Goal: Check status: Check status

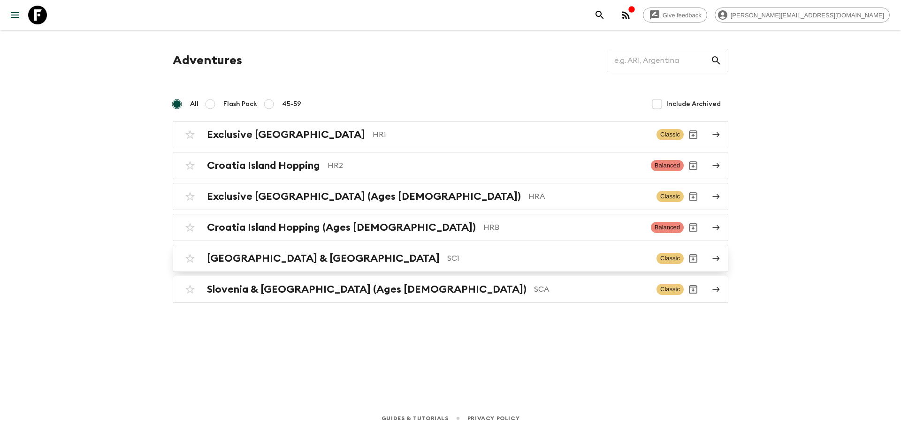
click at [447, 262] on p "SC1" at bounding box center [548, 258] width 202 height 11
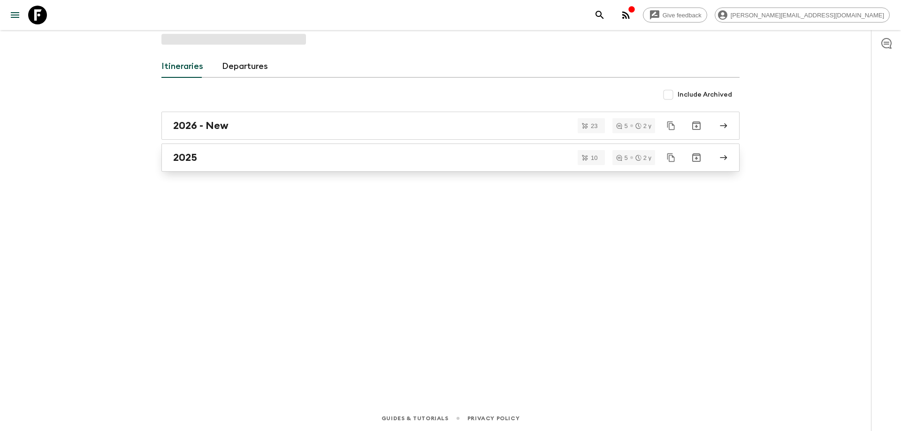
click at [280, 159] on div "2025" at bounding box center [441, 158] width 537 height 12
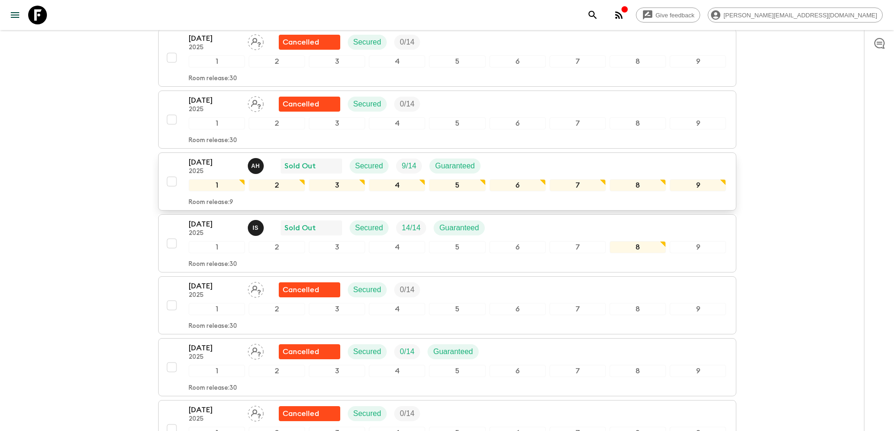
scroll to position [235, 0]
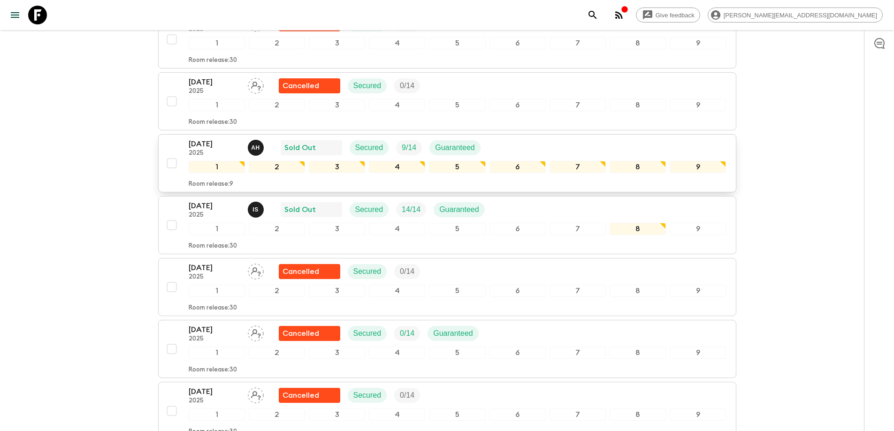
click at [527, 147] on div "[DATE] 2025 A H Sold Out Secured 9 / 14 Guaranteed" at bounding box center [458, 147] width 538 height 19
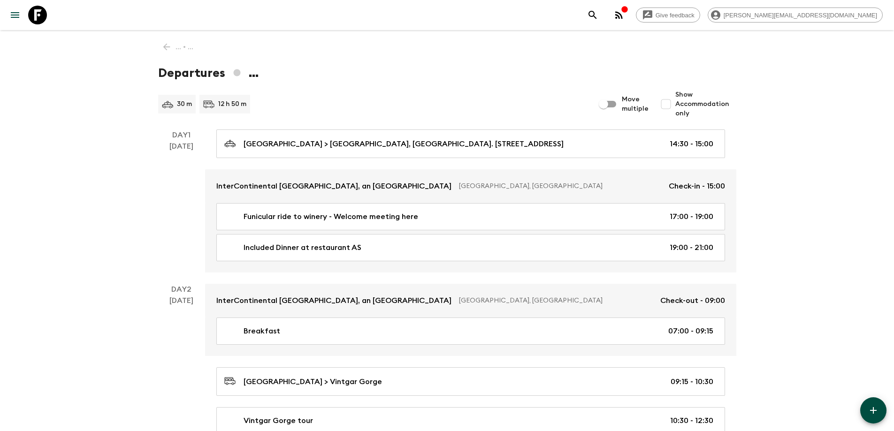
scroll to position [235, 0]
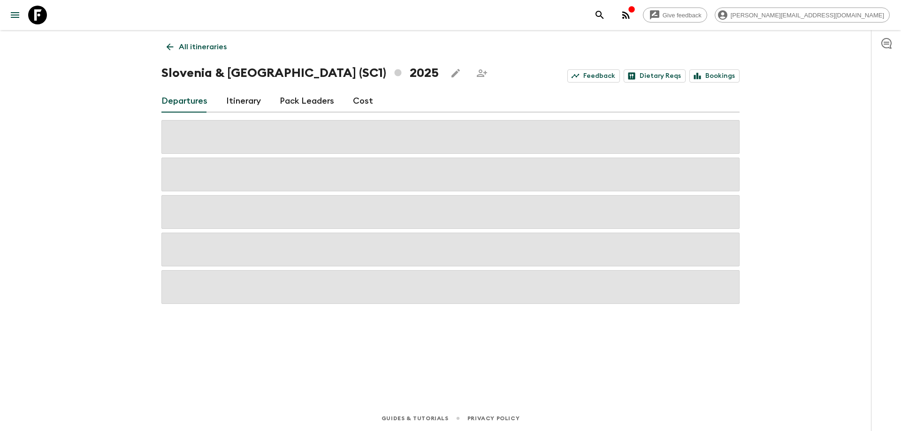
click at [130, 164] on div "Give feedback [PERSON_NAME][EMAIL_ADDRESS][DOMAIN_NAME] All itineraries [GEOGRA…" at bounding box center [450, 215] width 901 height 431
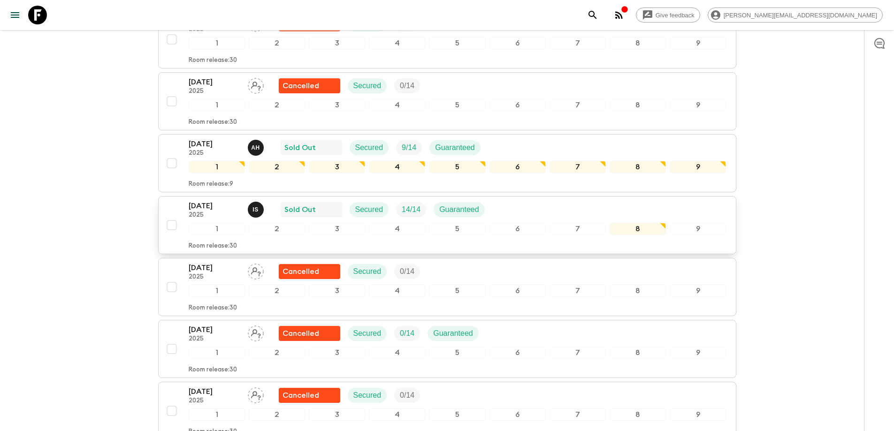
scroll to position [328, 0]
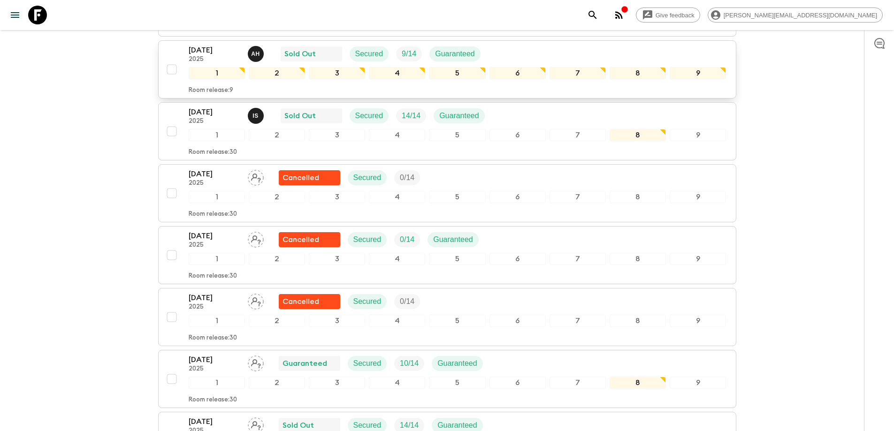
click at [534, 53] on div "[DATE] 2025 A H Sold Out Secured 9 / 14 Guaranteed" at bounding box center [458, 54] width 538 height 19
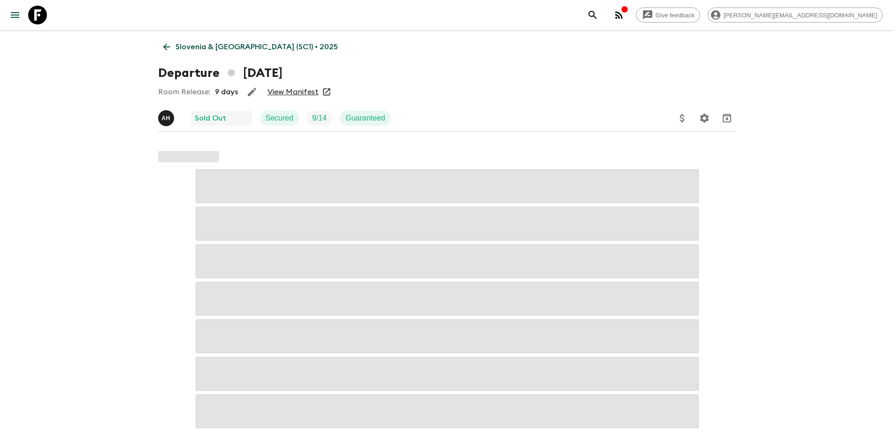
click at [290, 93] on link "View Manifest" at bounding box center [292, 91] width 51 height 9
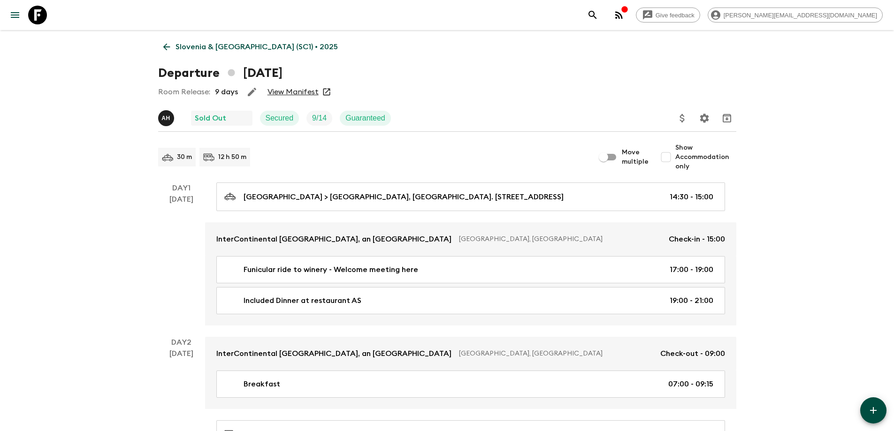
click at [205, 42] on p "Slovenia & [GEOGRAPHIC_DATA] (SC1) • 2025" at bounding box center [256, 46] width 162 height 11
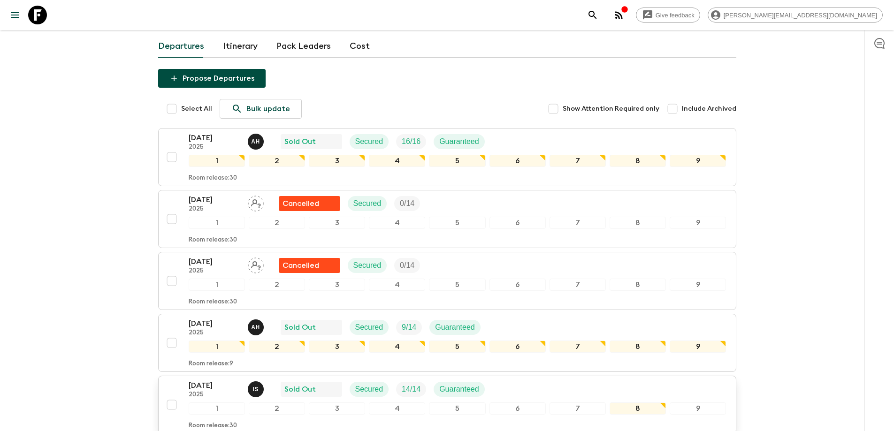
scroll to position [141, 0]
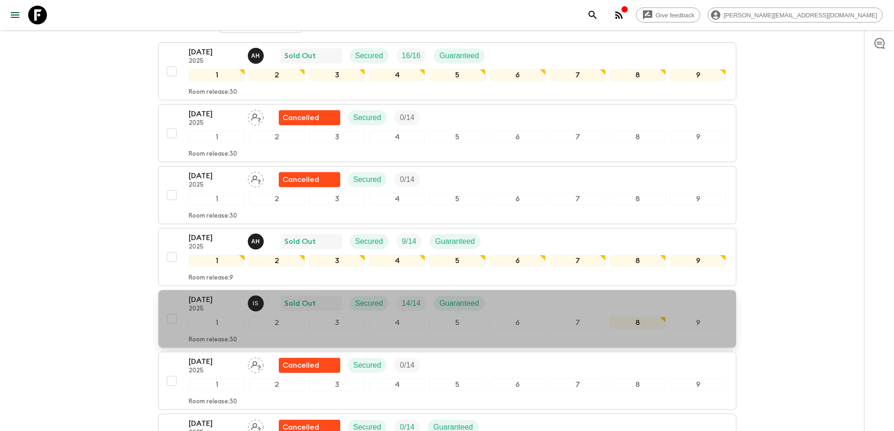
click at [538, 295] on div "[DATE] 2025 I S Sold Out Secured 14 / 14 Guaranteed" at bounding box center [458, 303] width 538 height 19
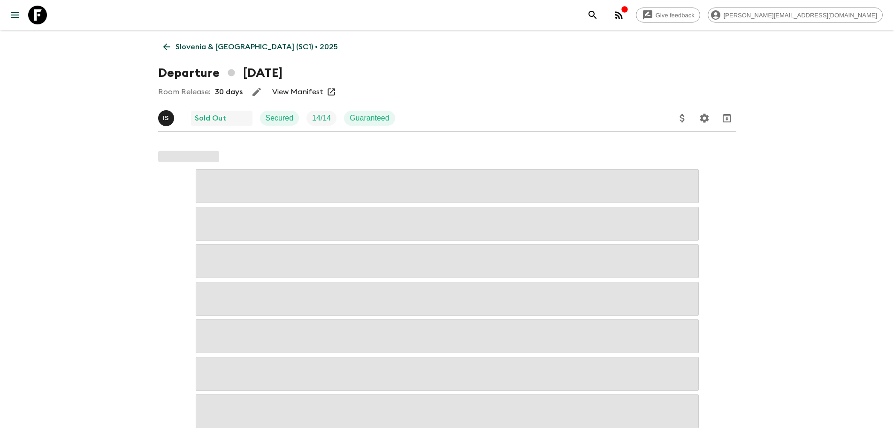
click at [295, 89] on link "View Manifest" at bounding box center [297, 91] width 51 height 9
